Goal: Task Accomplishment & Management: Manage account settings

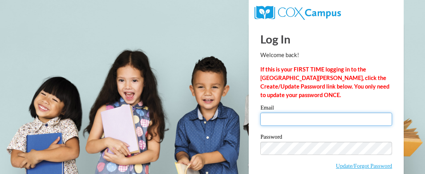
click at [267, 119] on input "Email" at bounding box center [326, 118] width 132 height 13
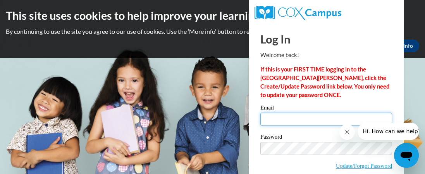
click at [270, 118] on input "Email" at bounding box center [326, 118] width 132 height 13
click at [288, 99] on p "If this is your FIRST TIME logging in to the NEW Cox Campus, click the Create/U…" at bounding box center [326, 82] width 132 height 34
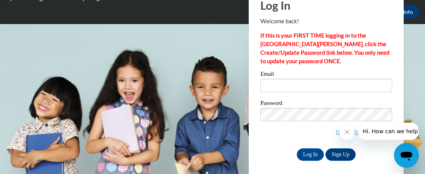
scroll to position [38, 0]
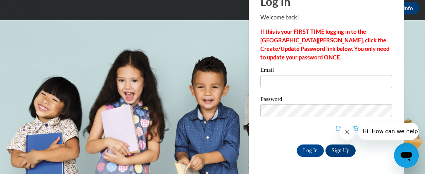
click at [348, 132] on icon "Close message from company" at bounding box center [347, 132] width 4 height 4
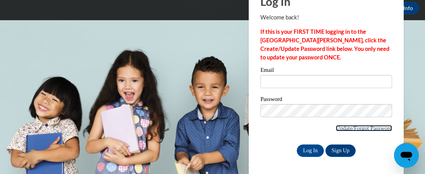
click at [349, 126] on link "Update/Forgot Password" at bounding box center [364, 128] width 56 height 6
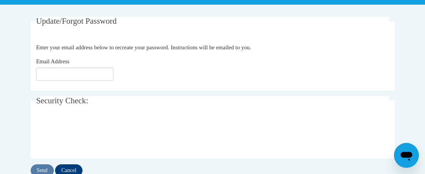
scroll to position [140, 0]
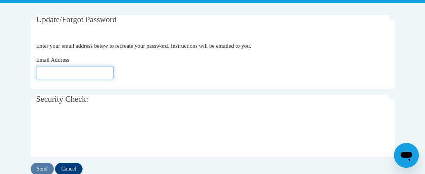
drag, startPoint x: 40, startPoint y: 71, endPoint x: 52, endPoint y: 70, distance: 12.0
click at [45, 71] on input "Email Address" at bounding box center [74, 72] width 77 height 13
type input "[EMAIL_ADDRESS][DOMAIN_NAME]"
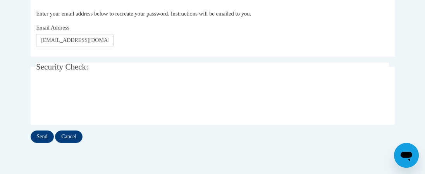
scroll to position [174, 0]
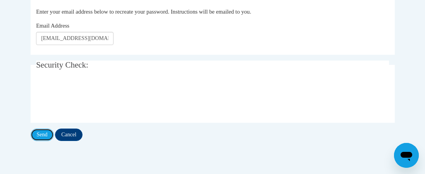
drag, startPoint x: 42, startPoint y: 133, endPoint x: 197, endPoint y: 84, distance: 162.9
click at [49, 131] on input "Send" at bounding box center [42, 134] width 23 height 12
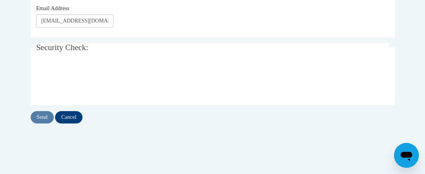
scroll to position [213, 0]
drag, startPoint x: 38, startPoint y: 114, endPoint x: 96, endPoint y: 99, distance: 60.5
click at [42, 113] on input "Send" at bounding box center [42, 116] width 23 height 12
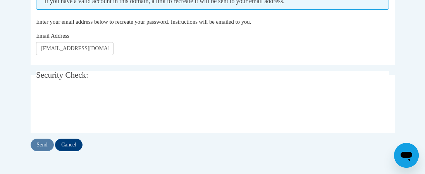
scroll to position [148, 0]
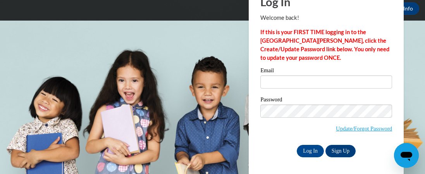
scroll to position [38, 0]
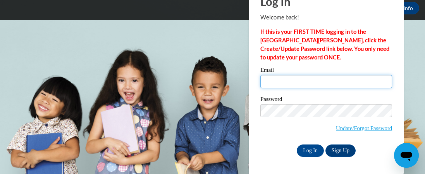
click at [272, 81] on input "Email" at bounding box center [326, 81] width 132 height 13
type input "[EMAIL_ADDRESS][DOMAIN_NAME]"
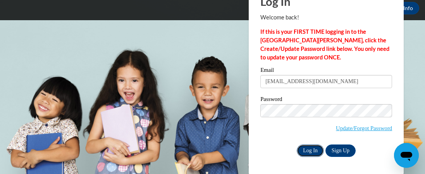
click at [312, 149] on input "Log In" at bounding box center [310, 150] width 27 height 12
